Goal: Task Accomplishment & Management: Manage account settings

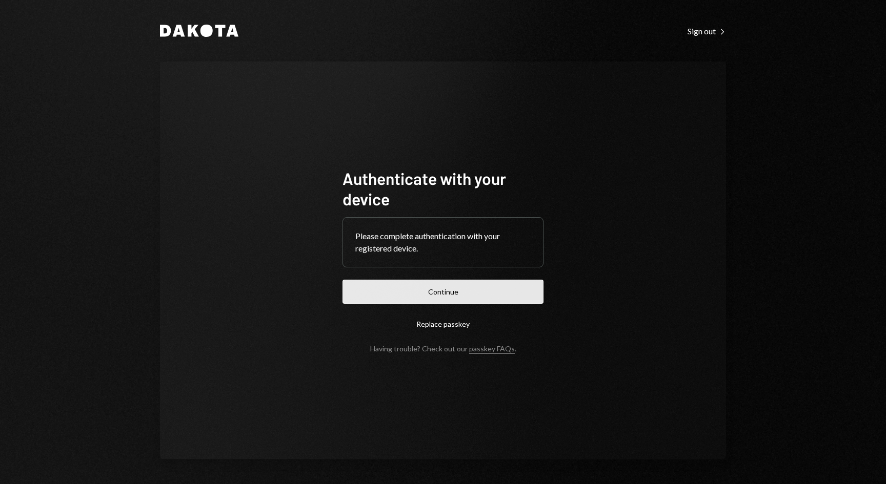
click at [482, 287] on button "Continue" at bounding box center [442, 292] width 201 height 24
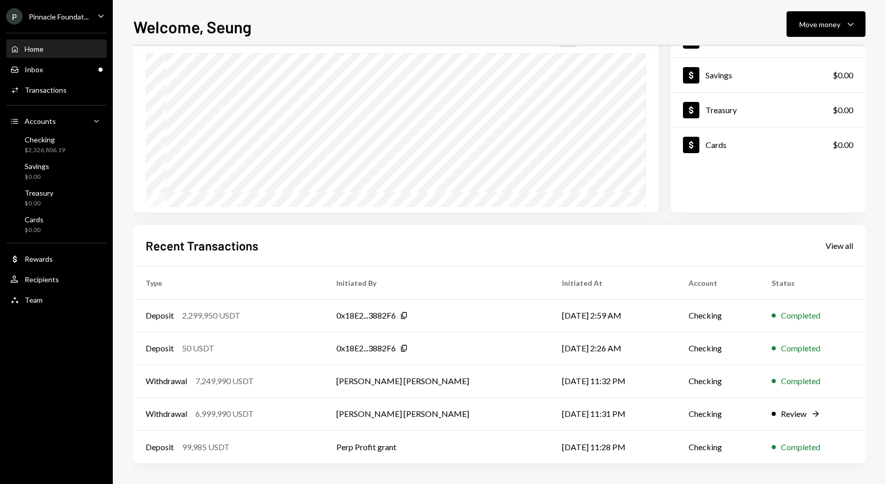
scroll to position [85, 0]
click at [52, 68] on div "Inbox Inbox" at bounding box center [56, 69] width 92 height 9
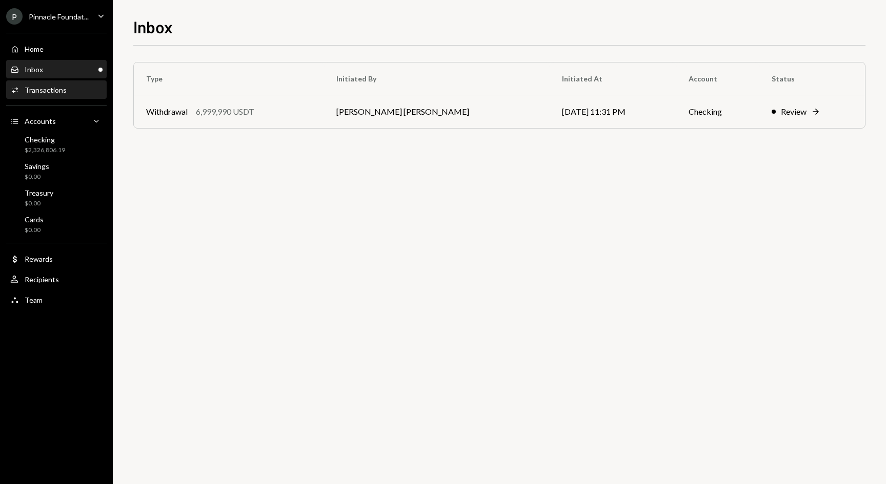
click at [49, 94] on div "Transactions" at bounding box center [46, 90] width 42 height 9
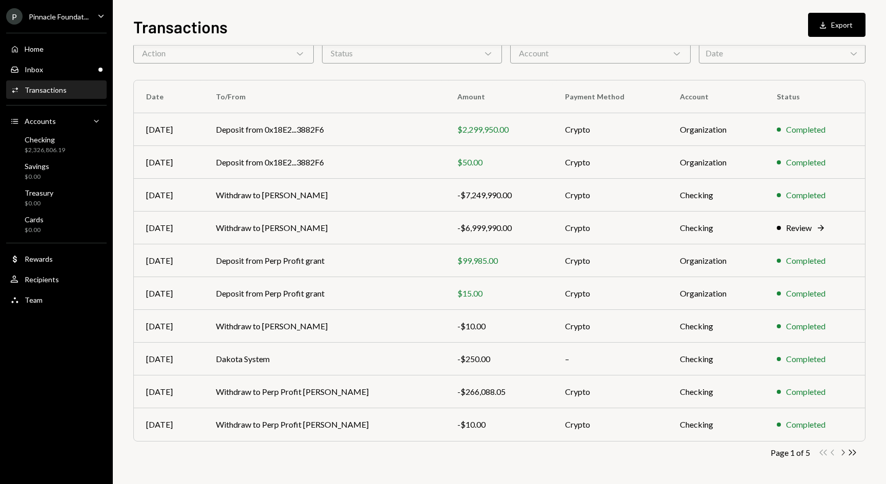
click at [844, 451] on icon "Chevron Right" at bounding box center [843, 453] width 10 height 10
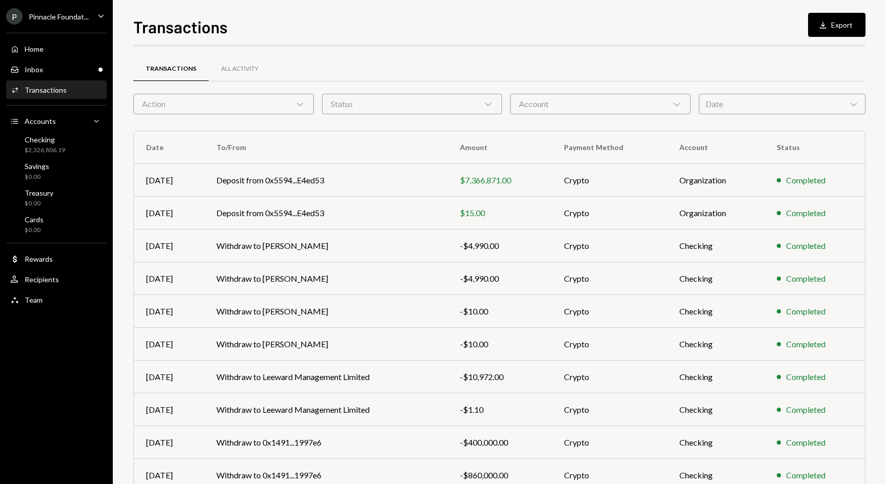
scroll to position [50, 0]
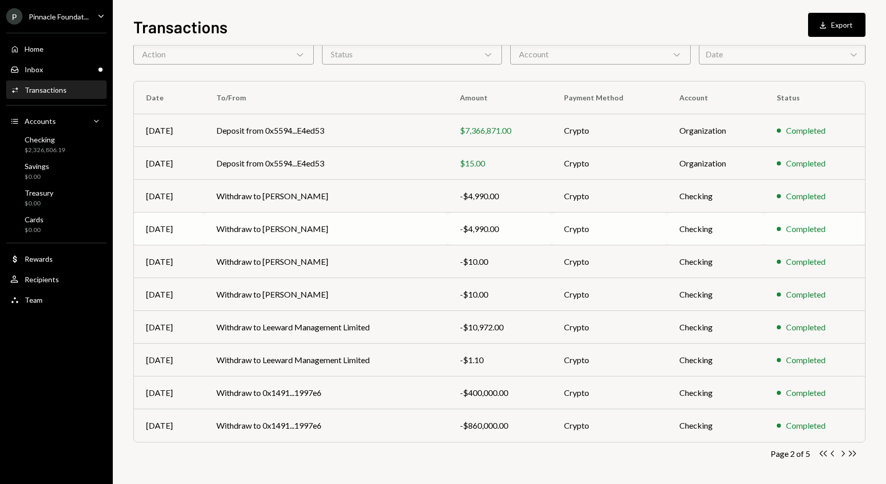
click at [590, 225] on td "Crypto" at bounding box center [609, 229] width 115 height 33
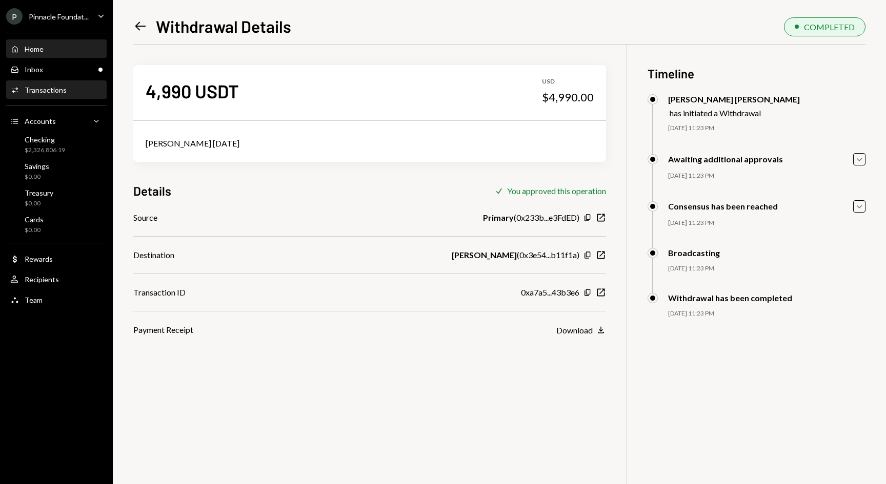
click at [45, 54] on div "Home Home" at bounding box center [56, 48] width 92 height 17
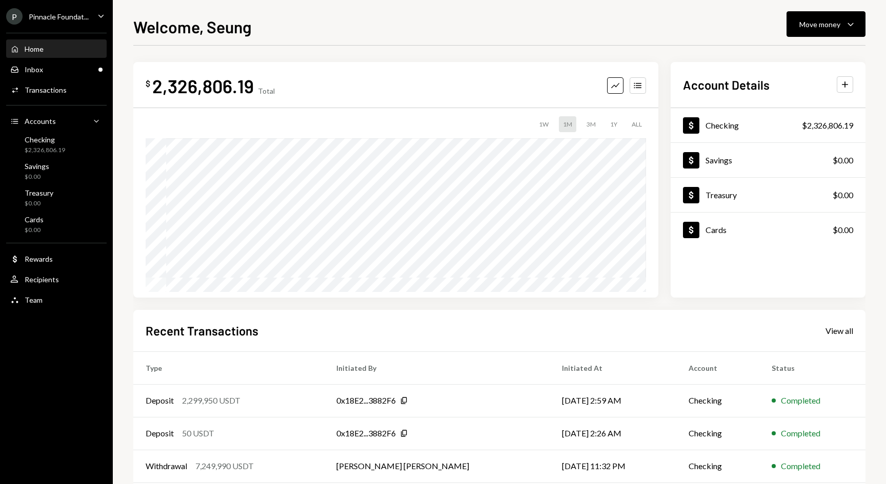
click at [737, 14] on div "Welcome, Seung Move money Caret Down $ 2,326,806.19 Total Graph Accounts 1W 1M …" at bounding box center [499, 242] width 773 height 484
click at [809, 22] on div "Move money" at bounding box center [819, 24] width 41 height 11
click at [90, 19] on div "P Pinnacle Foundat... Caret Down" at bounding box center [56, 16] width 113 height 16
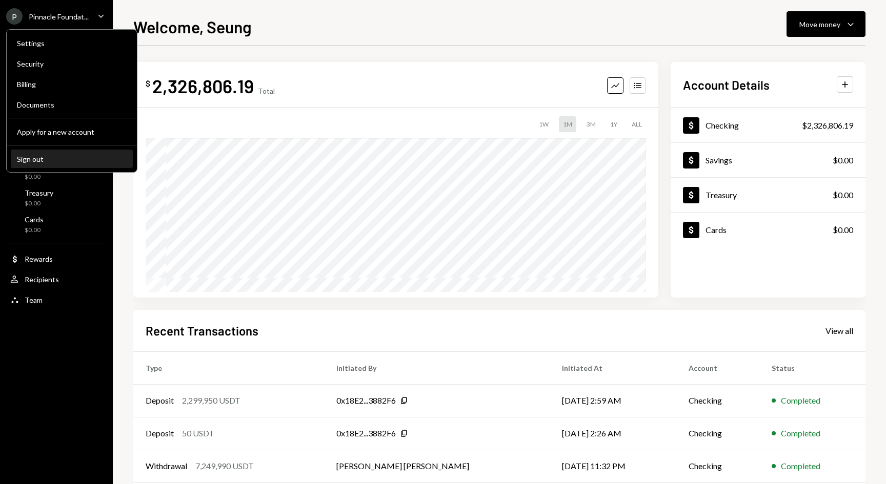
click at [55, 161] on div "Sign out" at bounding box center [72, 159] width 110 height 9
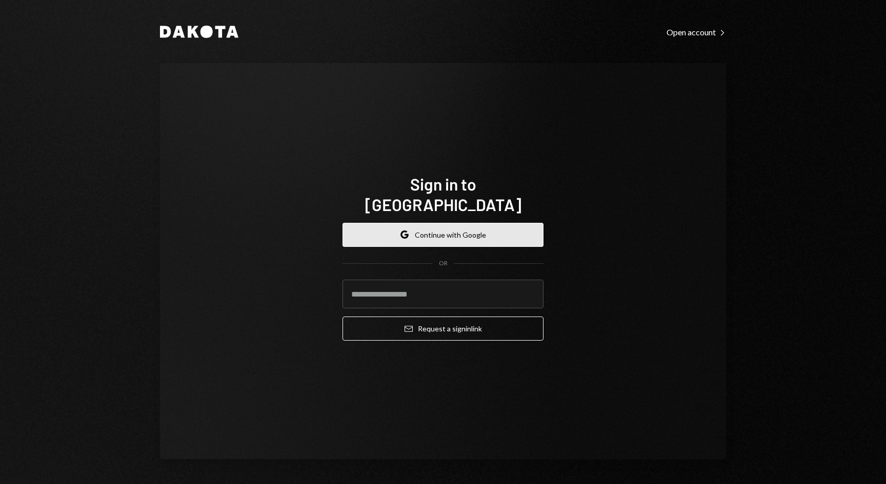
click at [437, 223] on button "Google Continue with Google" at bounding box center [442, 235] width 201 height 24
click at [432, 223] on button "Google Continue with Google" at bounding box center [442, 235] width 201 height 24
